Goal: Task Accomplishment & Management: Use online tool/utility

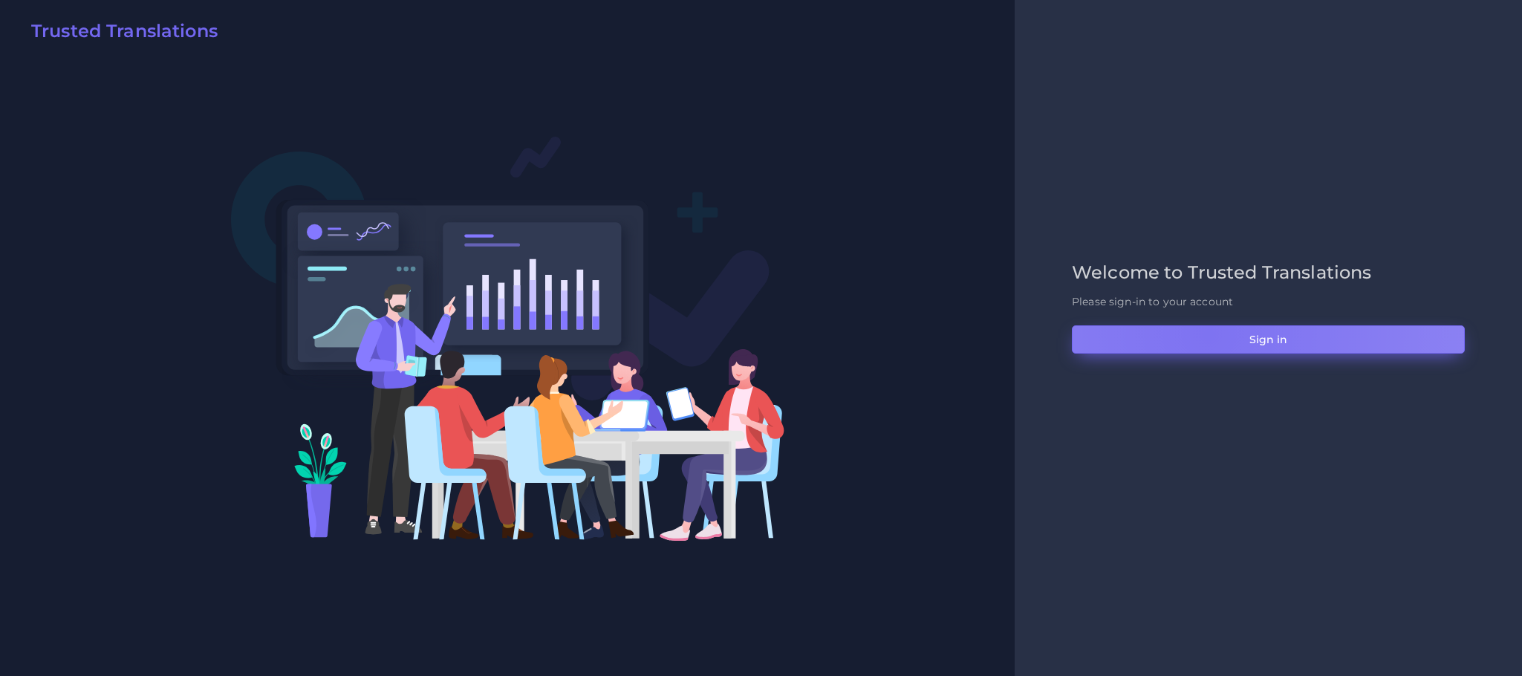
click at [1209, 334] on button "Sign in" at bounding box center [1268, 339] width 393 height 28
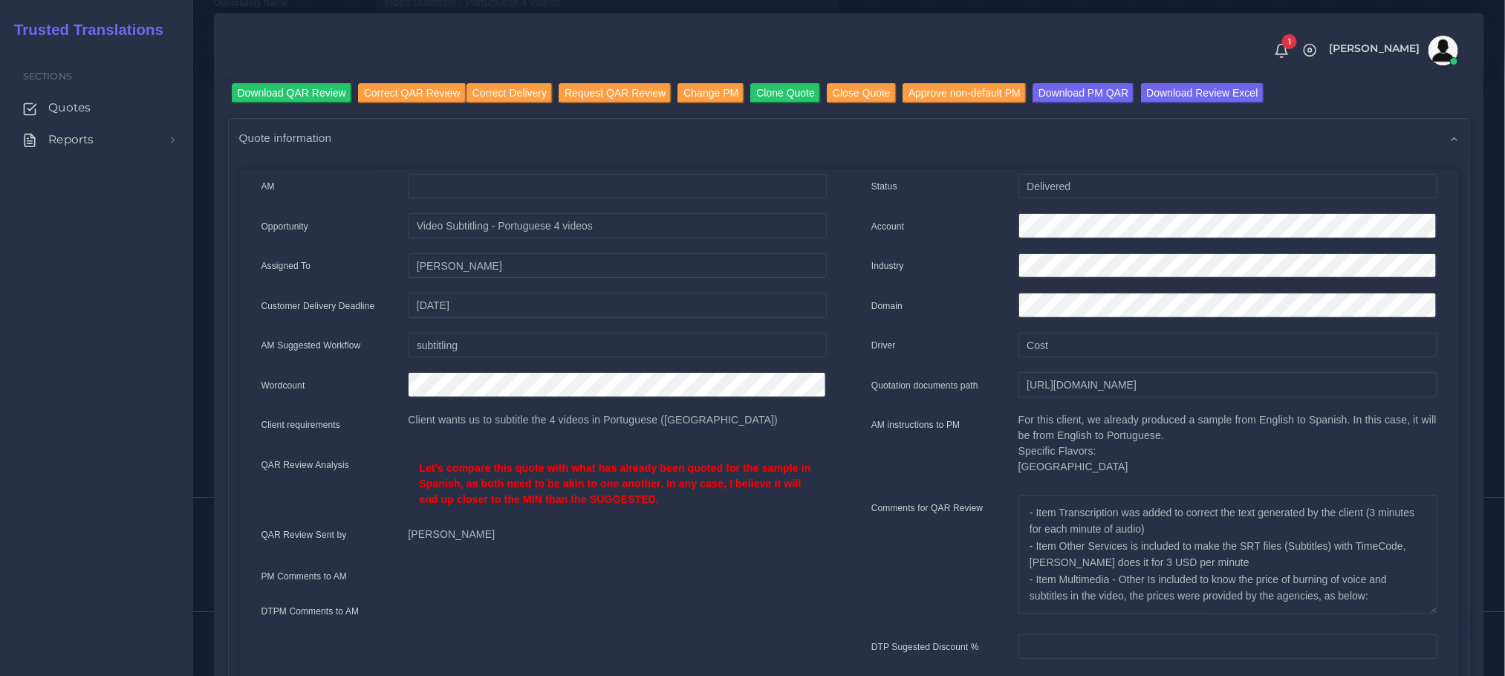
scroll to position [334, 0]
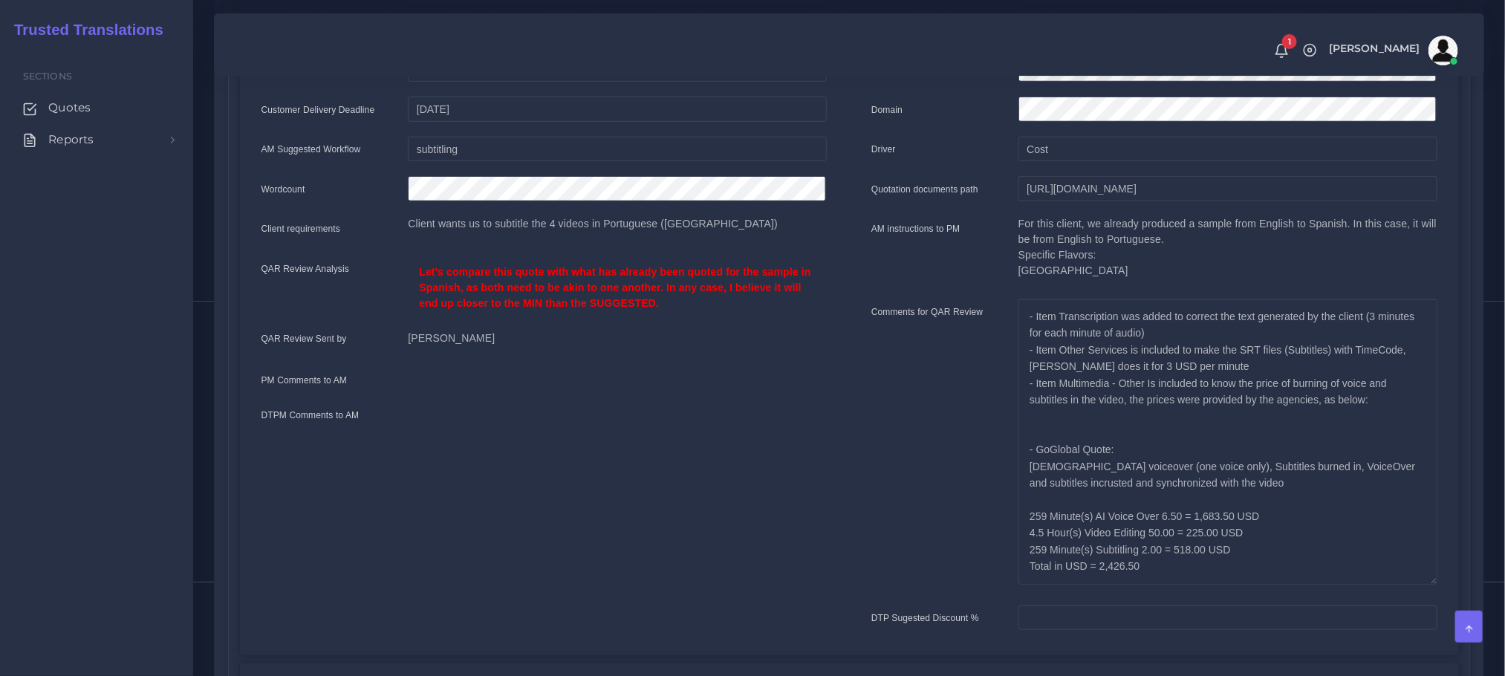
drag, startPoint x: 1427, startPoint y: 411, endPoint x: 1442, endPoint y: 577, distance: 167.2
click at [1442, 577] on div "- Item Transcription was added to correct the text generated by the client (3 m…" at bounding box center [1227, 447] width 441 height 296
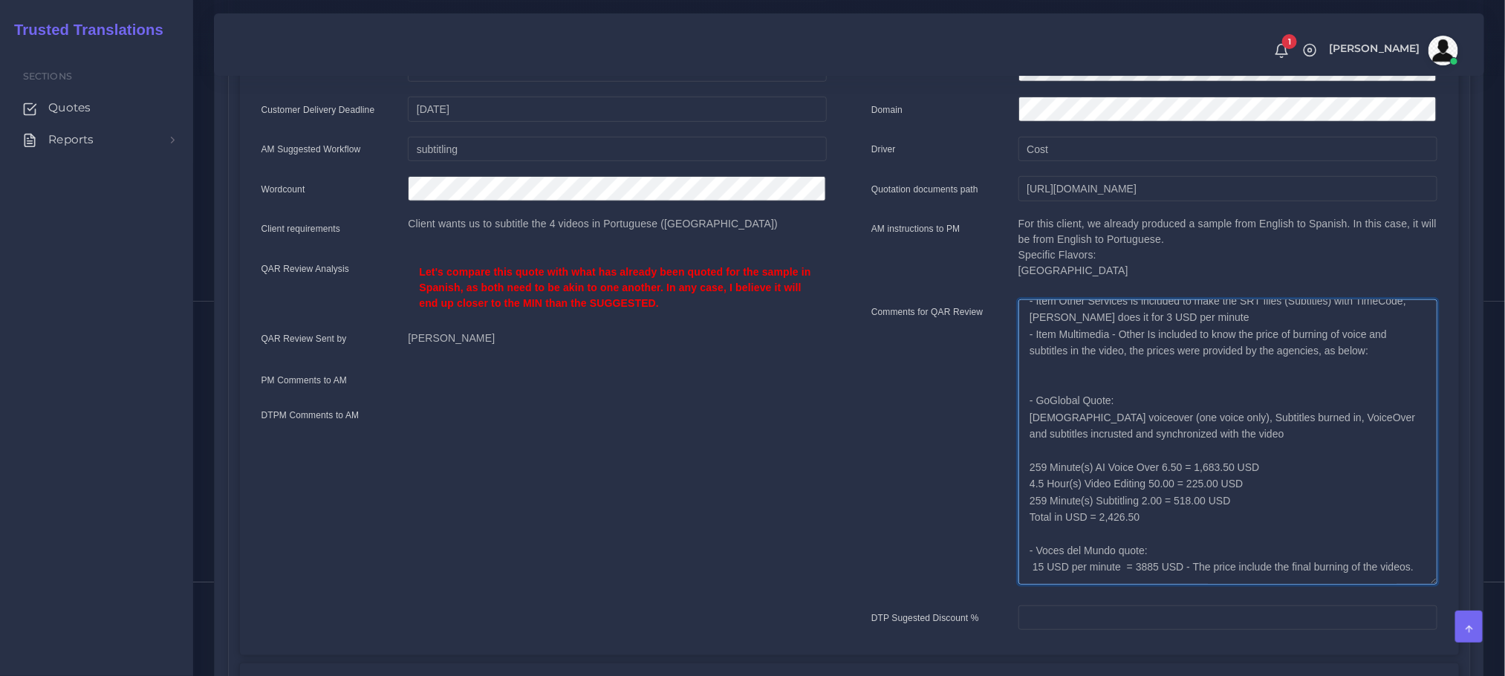
drag, startPoint x: 1130, startPoint y: 452, endPoint x: 1262, endPoint y: 450, distance: 131.5
click at [1262, 450] on textarea "- Item Transcription was added to correct the text generated by the client (3 m…" at bounding box center [1228, 441] width 419 height 285
drag, startPoint x: 1138, startPoint y: 497, endPoint x: 1030, endPoint y: 493, distance: 107.8
click at [1030, 493] on textarea "- Item Transcription was added to correct the text generated by the client (3 m…" at bounding box center [1228, 441] width 419 height 285
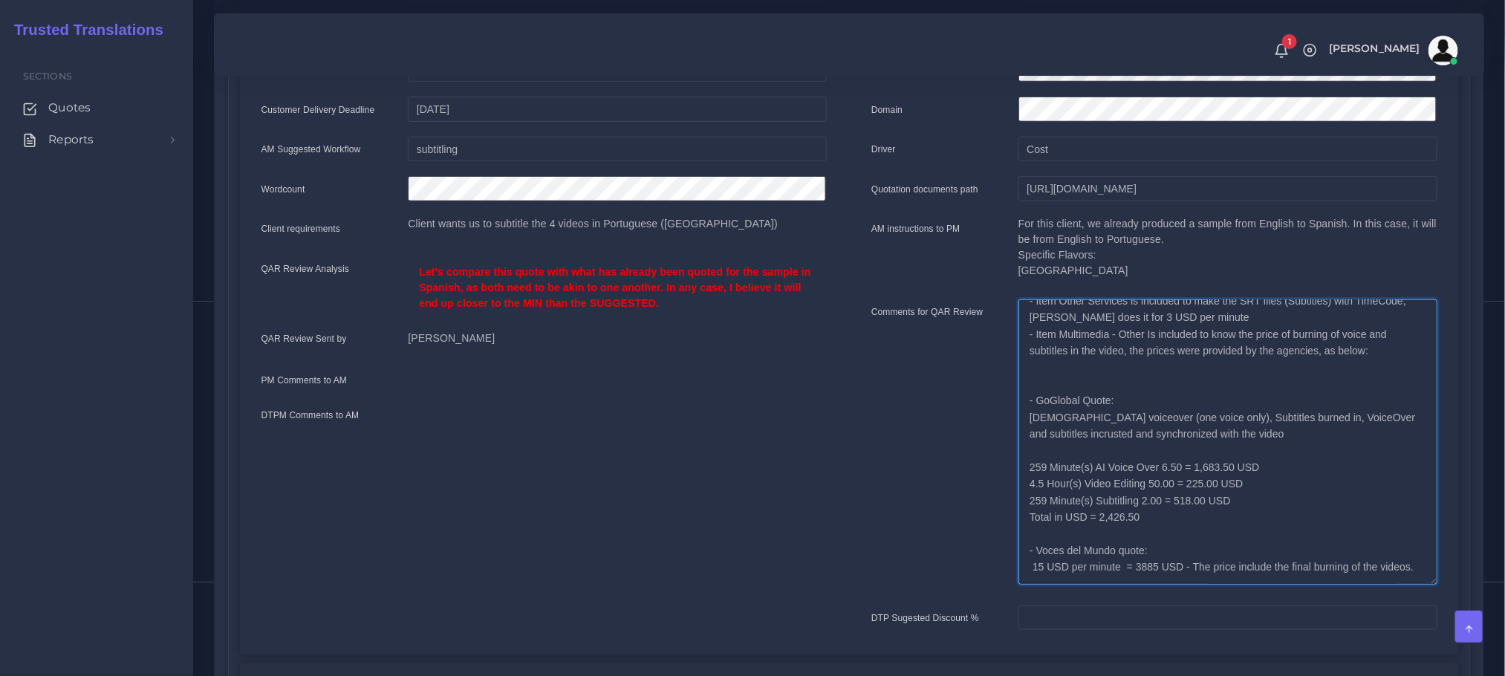
drag, startPoint x: 1052, startPoint y: 353, endPoint x: 1218, endPoint y: 562, distance: 266.5
click at [1218, 562] on textarea "- Item Transcription was added to correct the text generated by the client (3 m…" at bounding box center [1228, 441] width 419 height 285
click at [1143, 488] on textarea "- Item Transcription was added to correct the text generated by the client (3 m…" at bounding box center [1228, 441] width 419 height 285
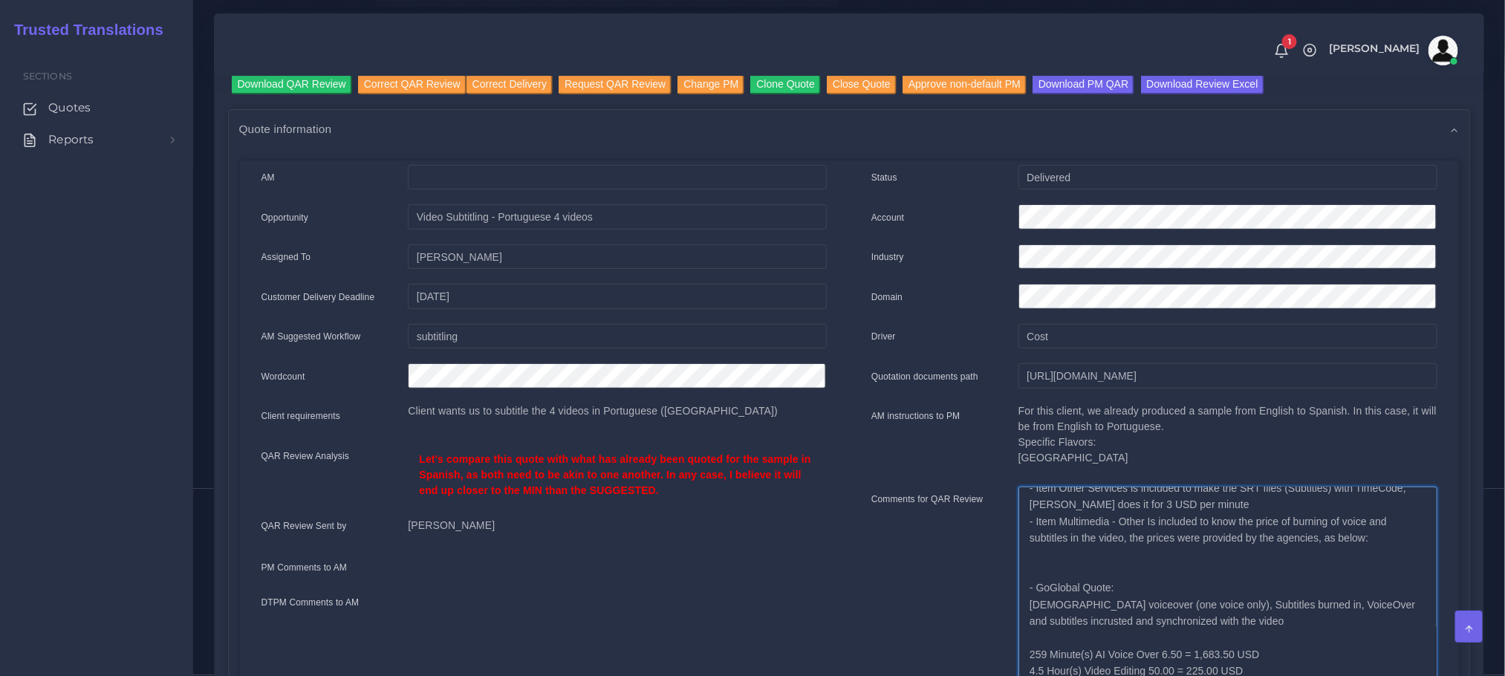
scroll to position [0, 0]
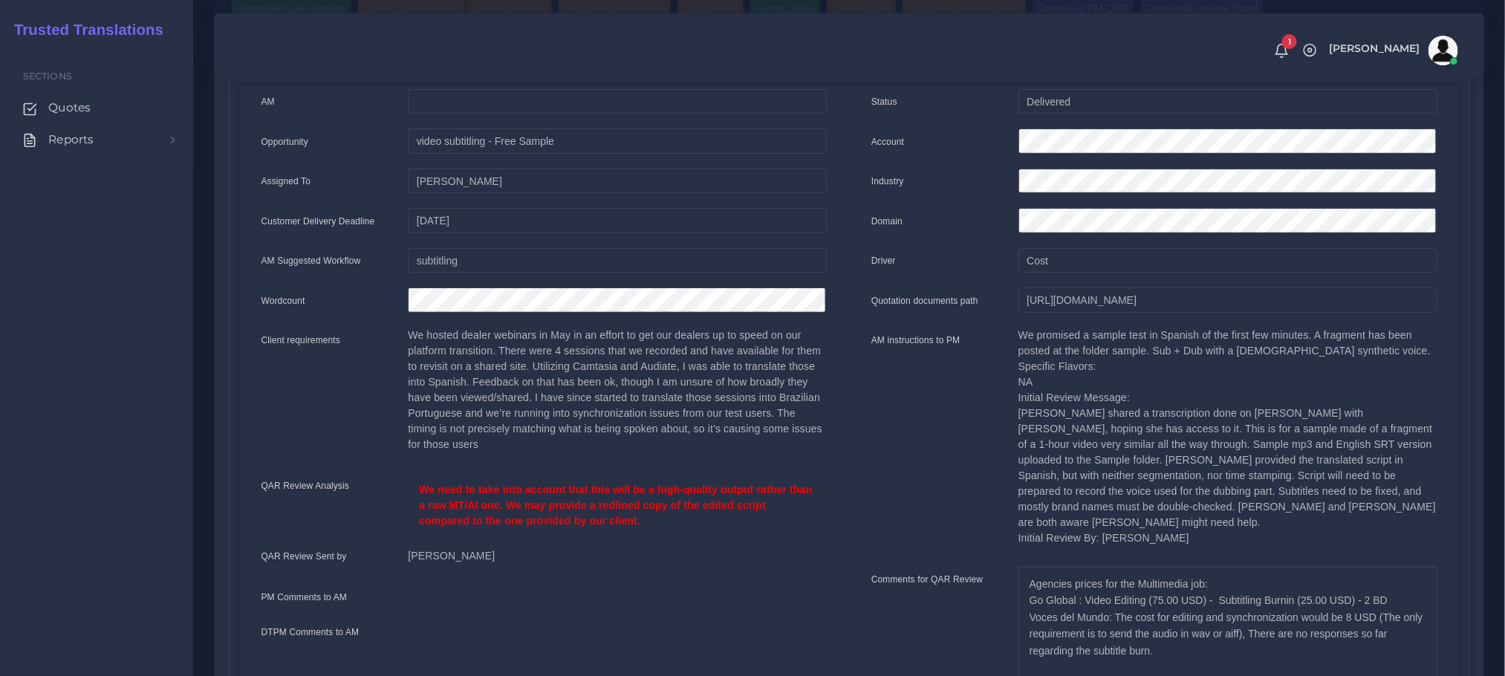
scroll to position [446, 0]
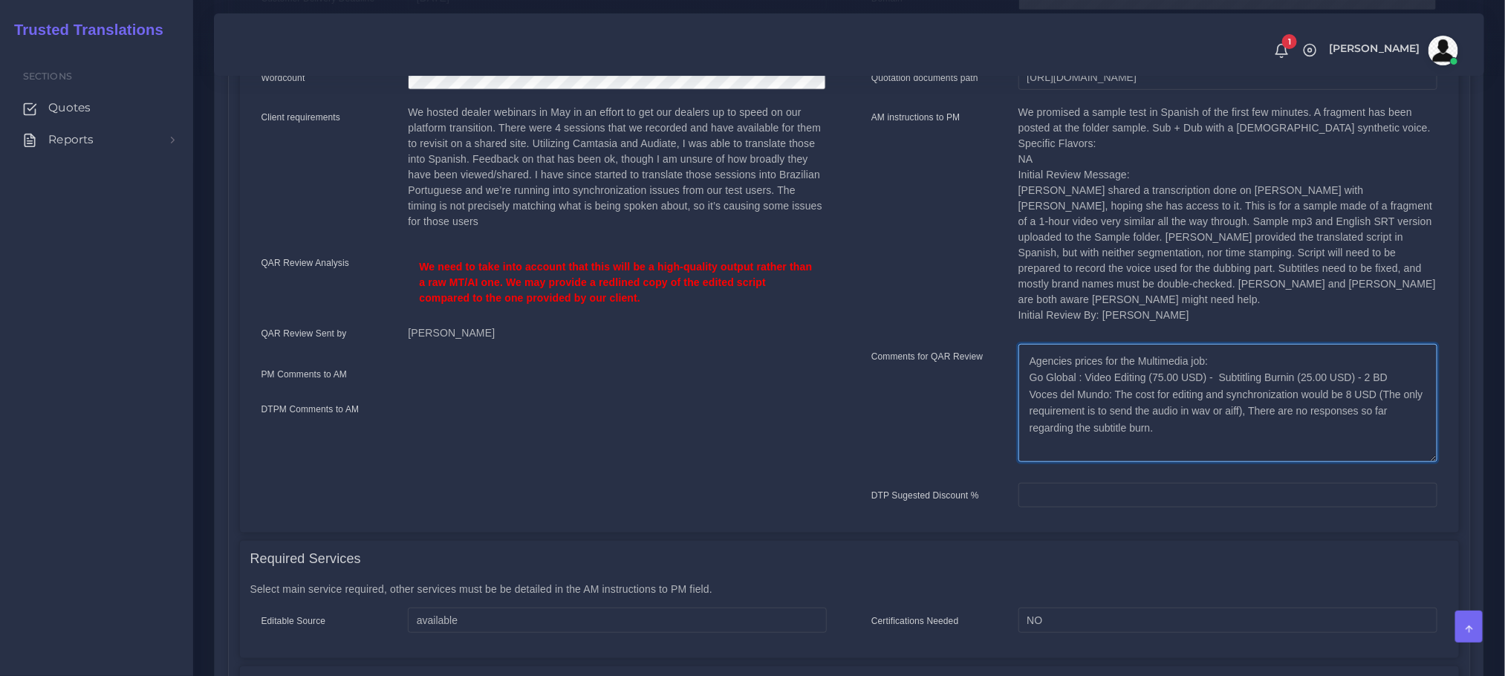
drag, startPoint x: 1061, startPoint y: 364, endPoint x: 1383, endPoint y: 366, distance: 321.7
click at [1383, 366] on textarea "Agencies prices for the Multimedia job: Go Global : Video Editing (75.00 USD) -…" at bounding box center [1228, 403] width 419 height 118
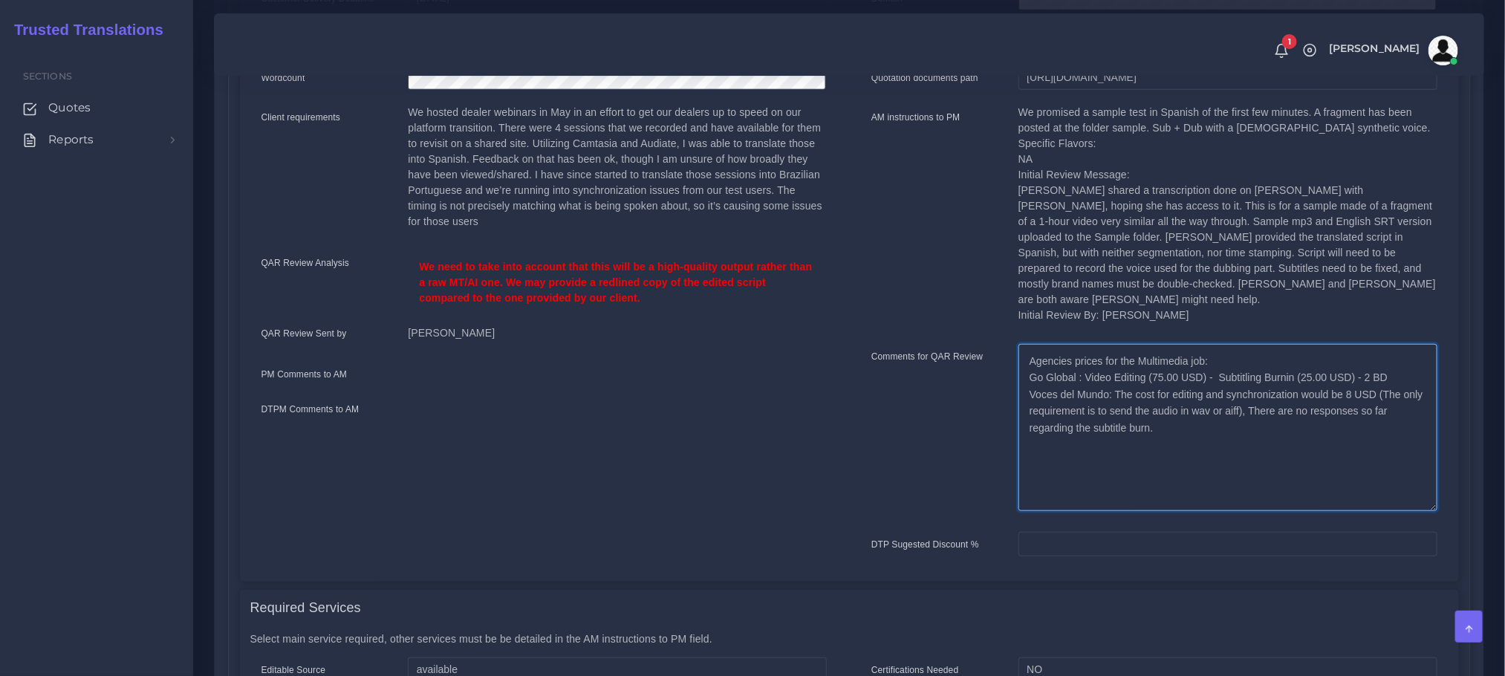
drag, startPoint x: 1432, startPoint y: 435, endPoint x: 1438, endPoint y: 484, distance: 48.7
click at [1438, 484] on div "Agencies prices for the Multimedia job: Go Global : Video Editing (75.00 USD) -…" at bounding box center [1227, 433] width 441 height 178
click at [899, 464] on div "Comments for QAR Review" at bounding box center [933, 433] width 147 height 178
drag, startPoint x: 1221, startPoint y: 357, endPoint x: 1349, endPoint y: 362, distance: 127.2
click at [1349, 362] on textarea "Agencies prices for the Multimedia job: Go Global : Video Editing (75.00 USD) -…" at bounding box center [1228, 427] width 419 height 167
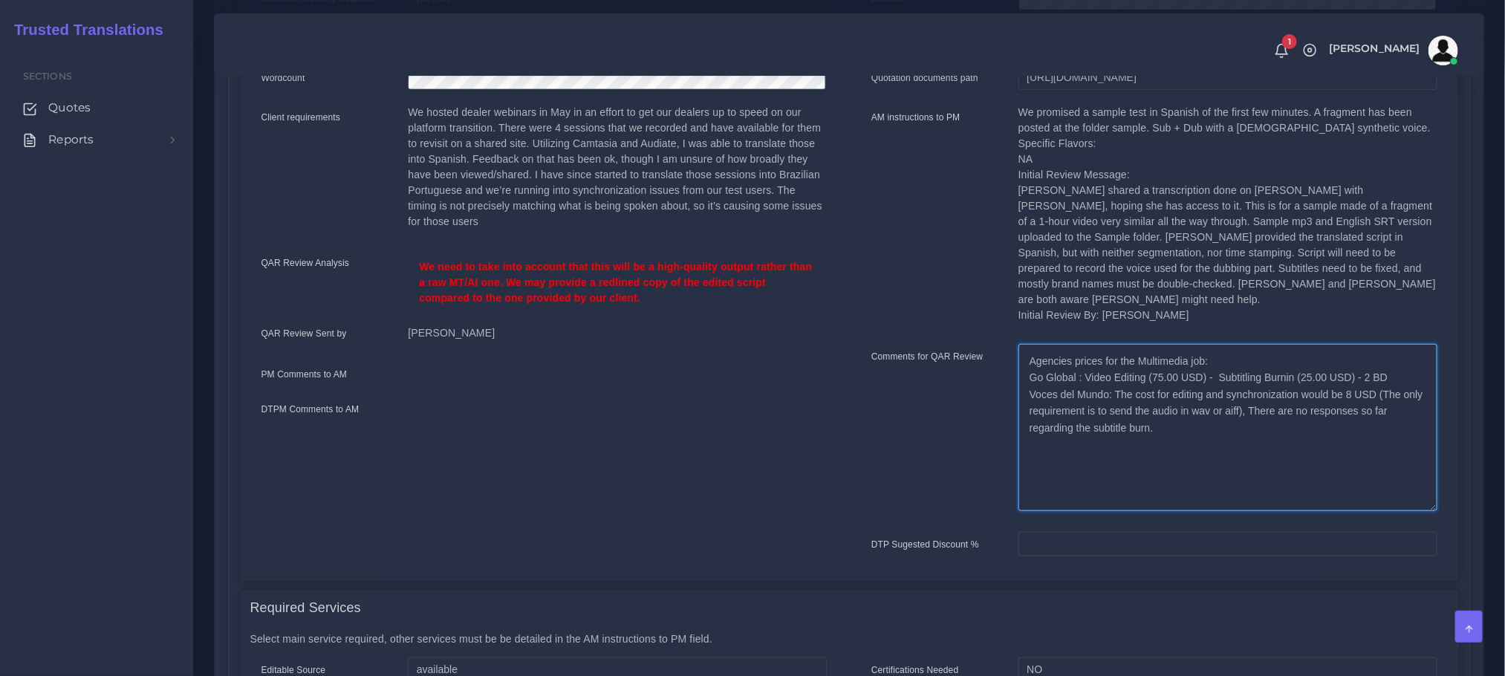
drag, startPoint x: 1103, startPoint y: 355, endPoint x: 1202, endPoint y: 361, distance: 99.0
click at [1202, 361] on textarea "Agencies prices for the Multimedia job: Go Global : Video Editing (75.00 USD) -…" at bounding box center [1228, 427] width 419 height 167
click at [1401, 344] on textarea "Agencies prices for the Multimedia job: Go Global : Video Editing (75.00 USD) -…" at bounding box center [1228, 427] width 419 height 167
drag, startPoint x: 1389, startPoint y: 359, endPoint x: 1025, endPoint y: 357, distance: 364.1
click at [1025, 357] on textarea "Agencies prices for the Multimedia job: Go Global : Video Editing (75.00 USD) -…" at bounding box center [1228, 427] width 419 height 167
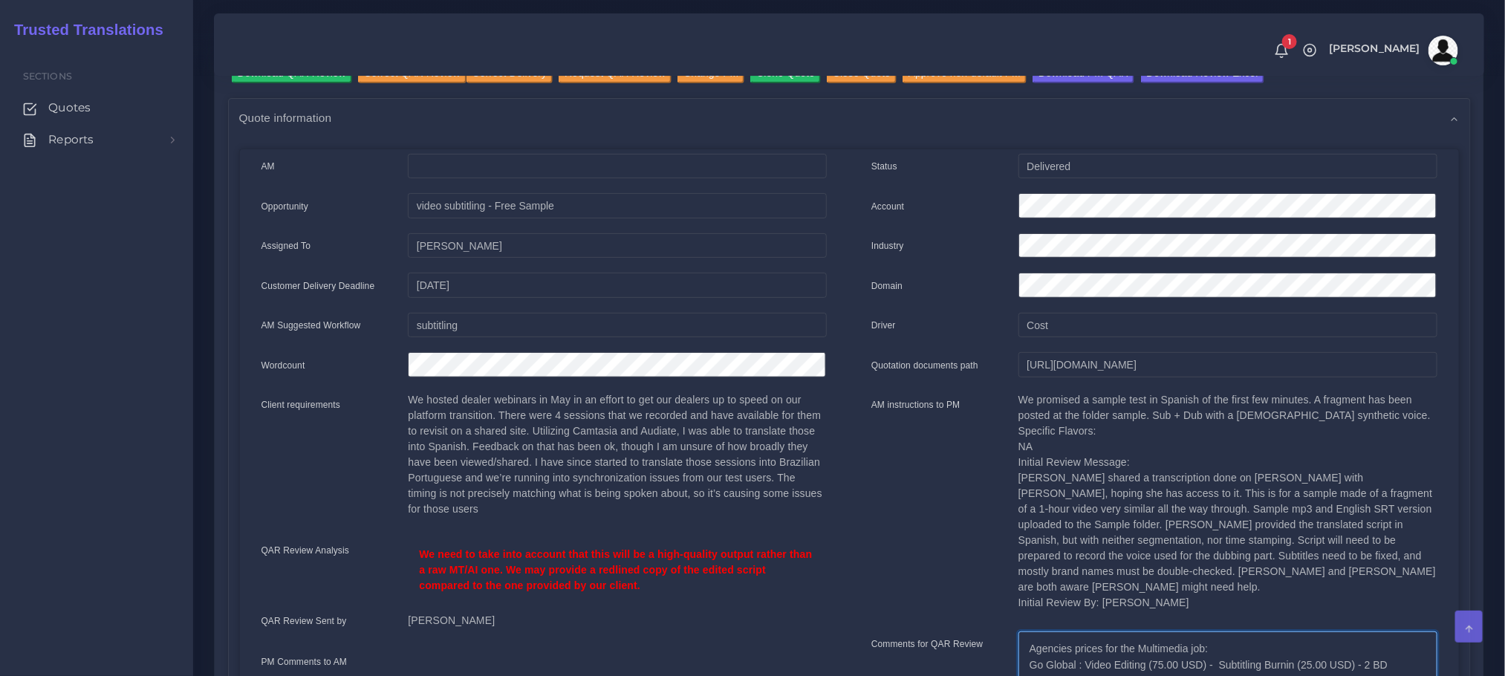
scroll to position [0, 0]
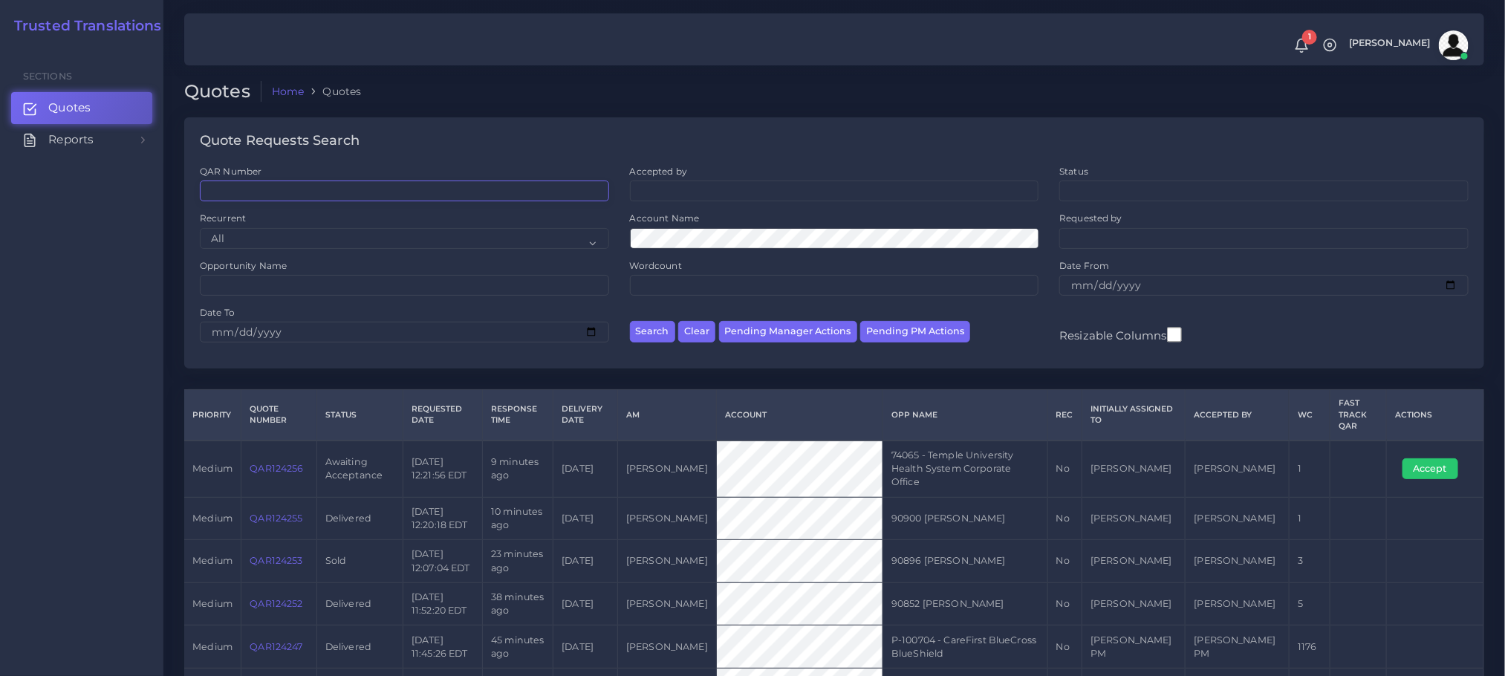
click at [238, 195] on input "QAR Number" at bounding box center [404, 191] width 409 height 21
paste input "QAR124165"
type input "QAR124165"
click at [630, 321] on button "Search" at bounding box center [652, 332] width 45 height 22
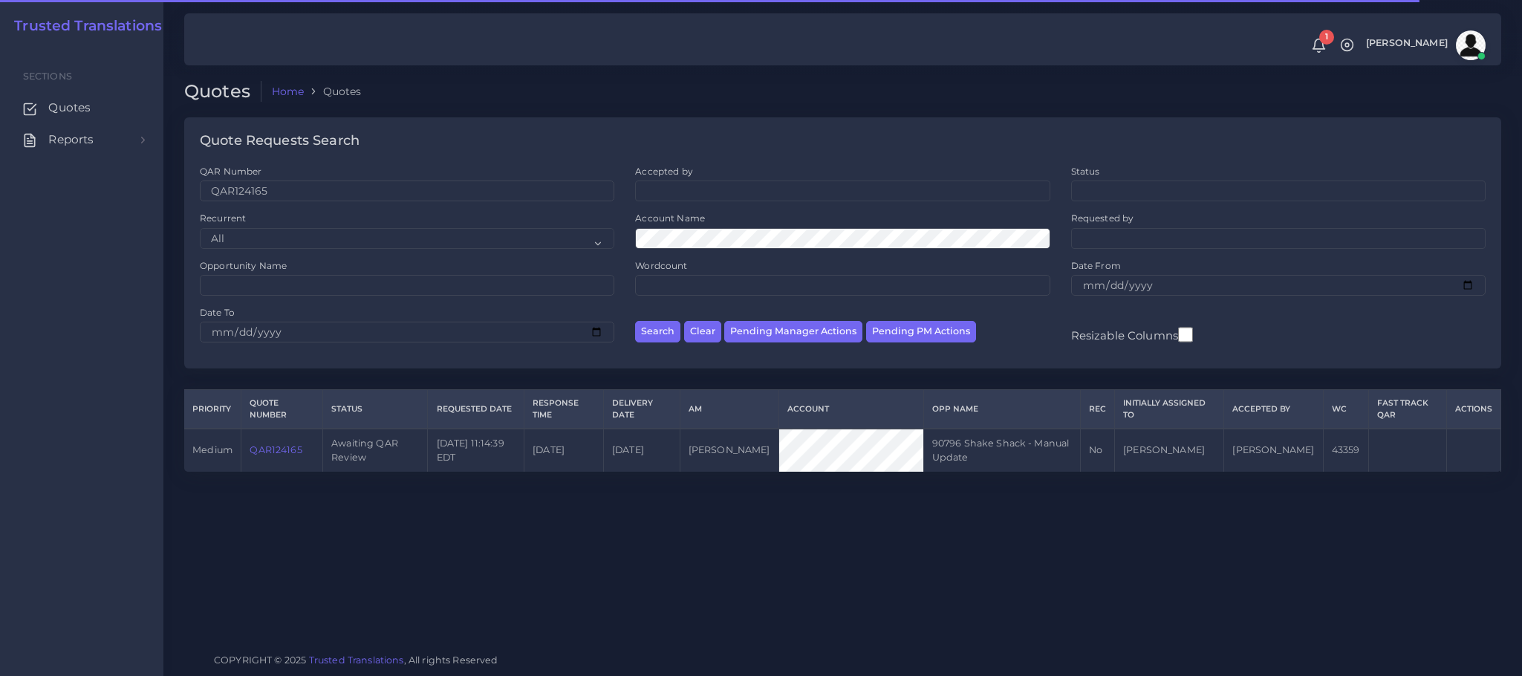
click at [286, 455] on link "QAR124165" at bounding box center [276, 449] width 52 height 11
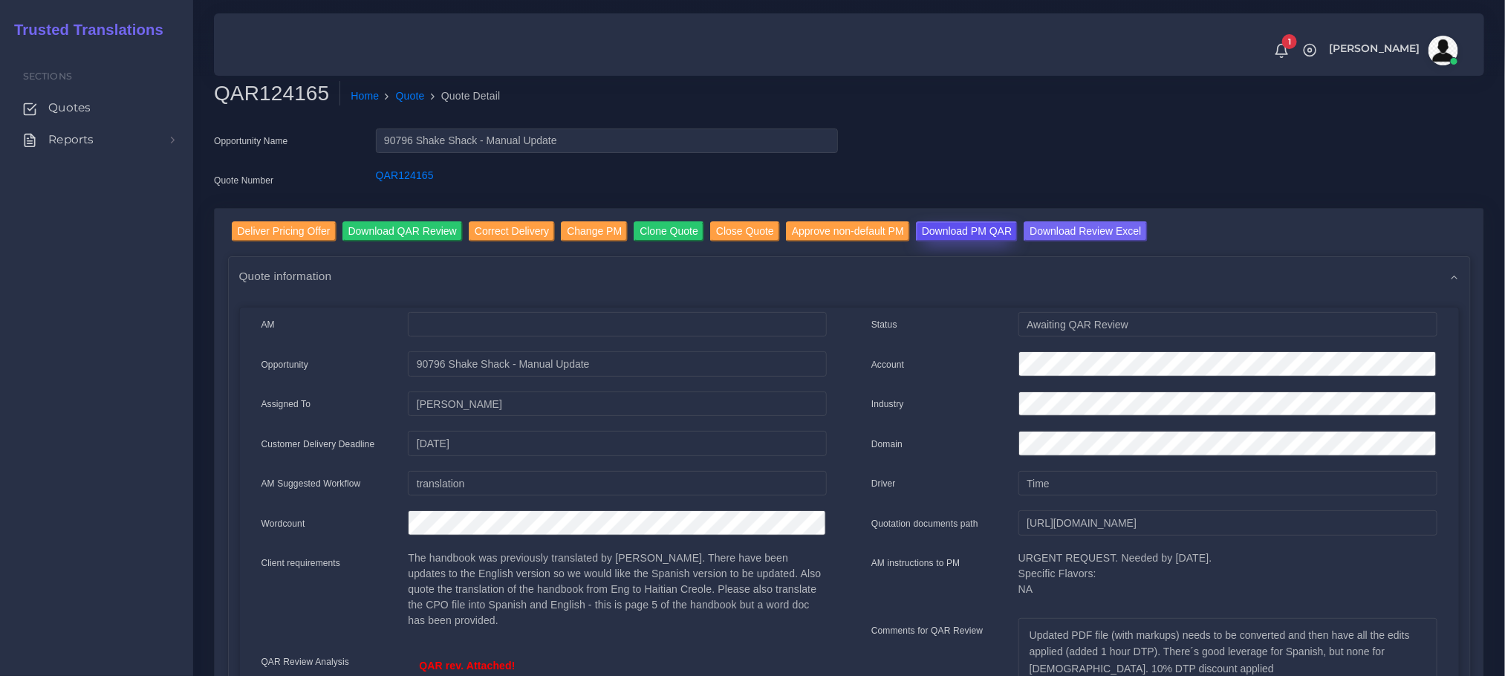
click at [948, 236] on input "Download PM QAR" at bounding box center [967, 231] width 102 height 20
drag, startPoint x: 1035, startPoint y: 227, endPoint x: 970, endPoint y: 225, distance: 64.7
click at [1034, 227] on input "Download Review Excel" at bounding box center [1085, 231] width 123 height 20
click at [489, 225] on input "Correct Delivery" at bounding box center [512, 231] width 86 height 20
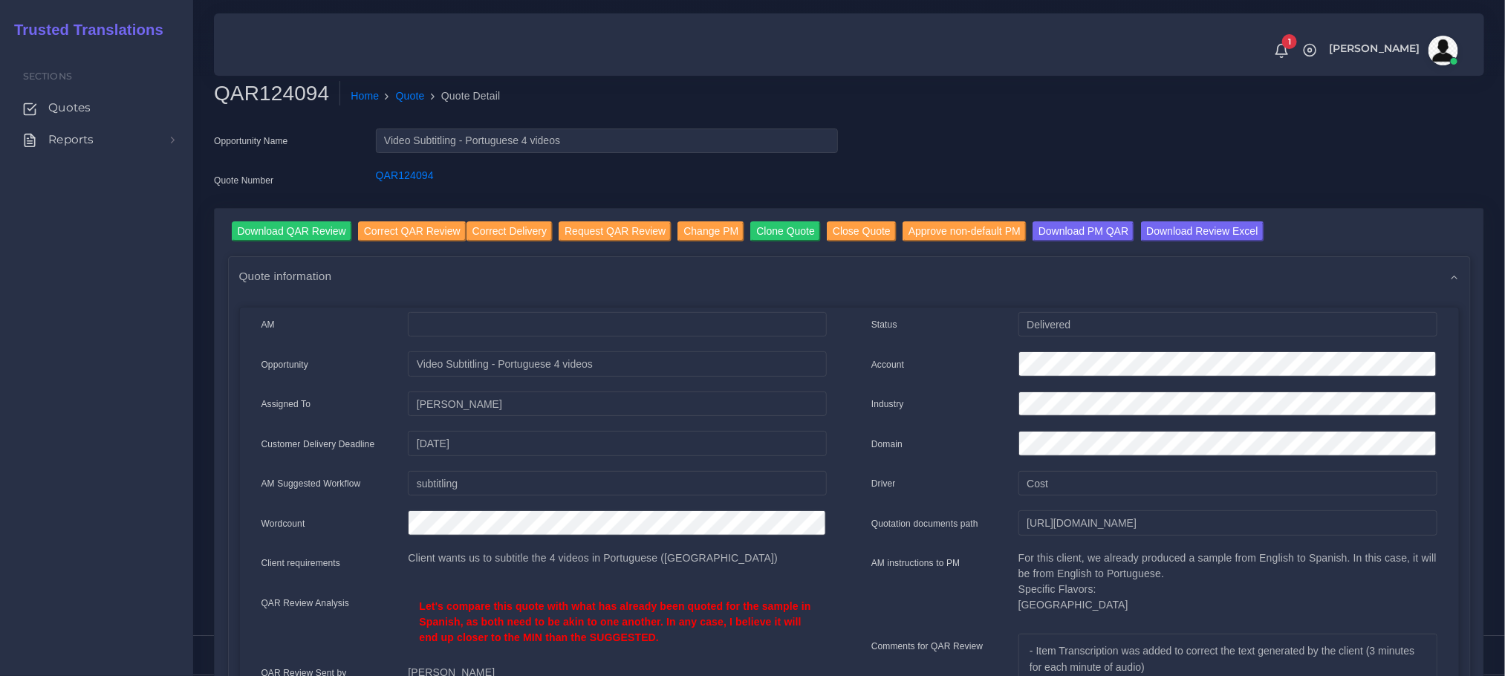
scroll to position [67, 0]
